Goal: Navigation & Orientation: Find specific page/section

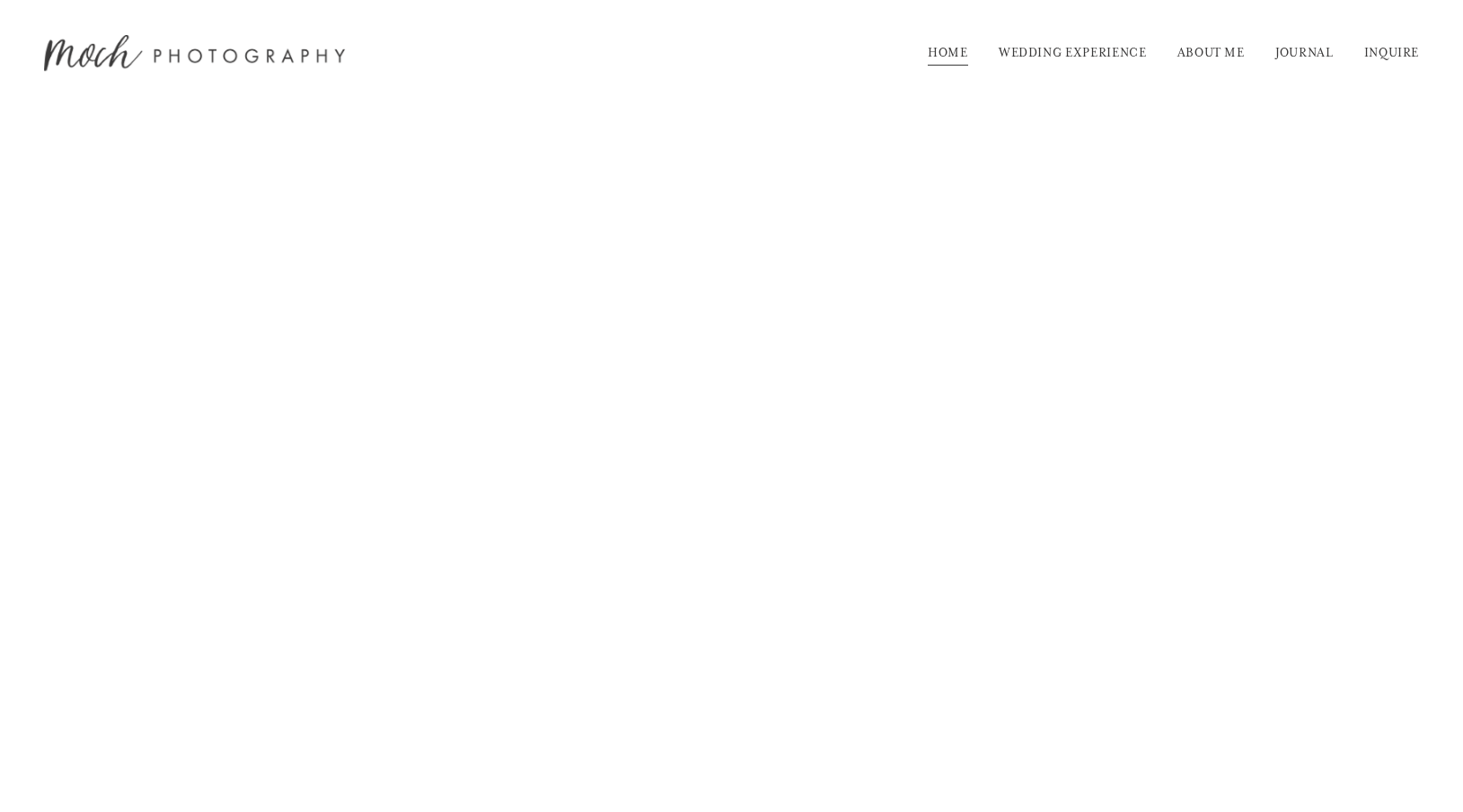
click at [1296, 53] on link "JOURNAL" at bounding box center [1305, 53] width 58 height 29
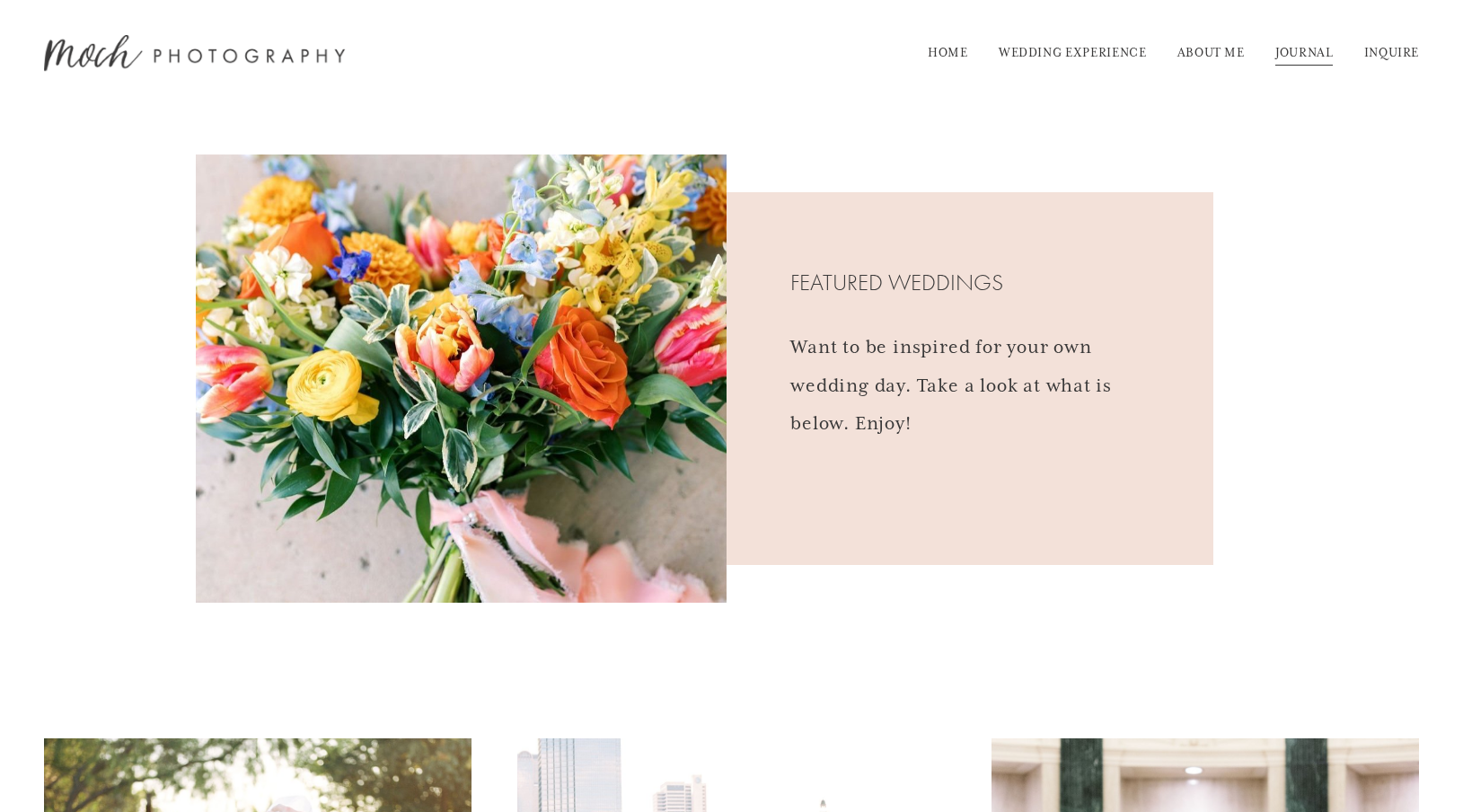
click at [944, 52] on link "HOME" at bounding box center [948, 53] width 41 height 29
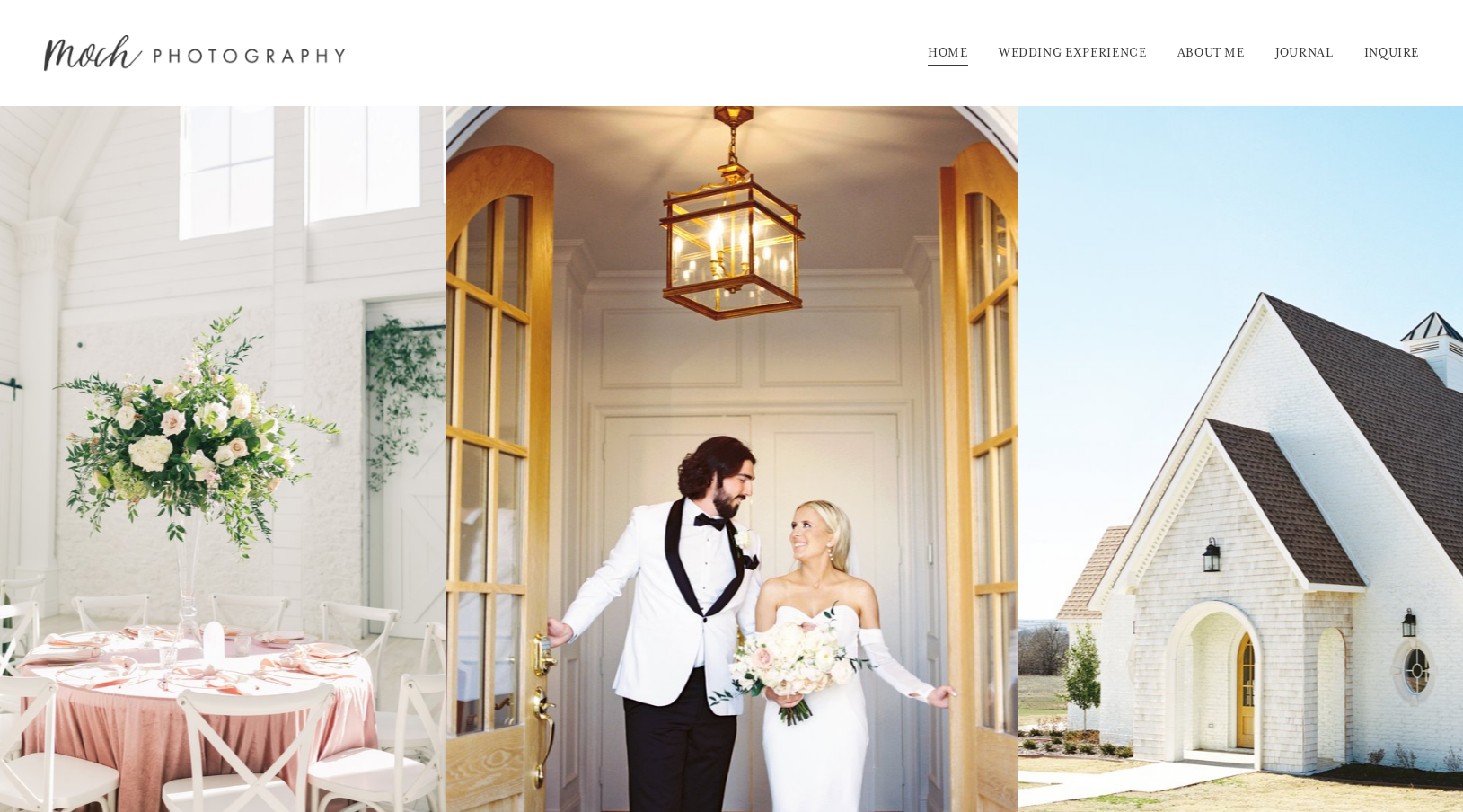
click at [1408, 99] on div "Skip to Content HOME WEDDING EXPERIENCE ABOUT ME JOURNAL" at bounding box center [732, 53] width 1463 height 106
click at [1210, 47] on link "ABOUT ME" at bounding box center [1211, 53] width 67 height 29
